Goal: Task Accomplishment & Management: Use online tool/utility

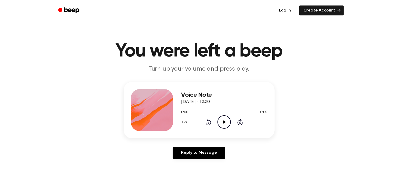
click at [225, 123] on icon "Play Audio" at bounding box center [224, 122] width 13 height 13
click at [227, 123] on icon "Play Audio" at bounding box center [224, 122] width 13 height 13
click at [287, 11] on link "Log in" at bounding box center [285, 10] width 22 height 12
click at [285, 11] on link "Log in" at bounding box center [285, 10] width 22 height 12
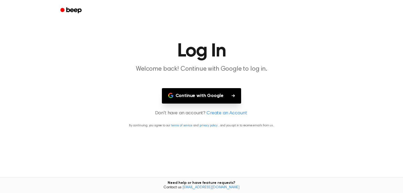
click at [197, 93] on button "Continue with Google" at bounding box center [201, 95] width 79 height 15
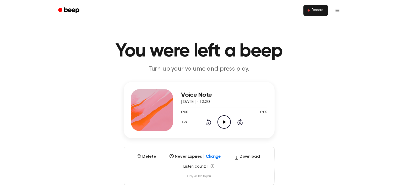
click at [318, 10] on span "Record" at bounding box center [318, 10] width 12 height 5
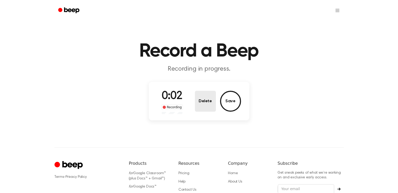
click at [211, 98] on button "Delete" at bounding box center [205, 101] width 21 height 21
